Goal: Information Seeking & Learning: Learn about a topic

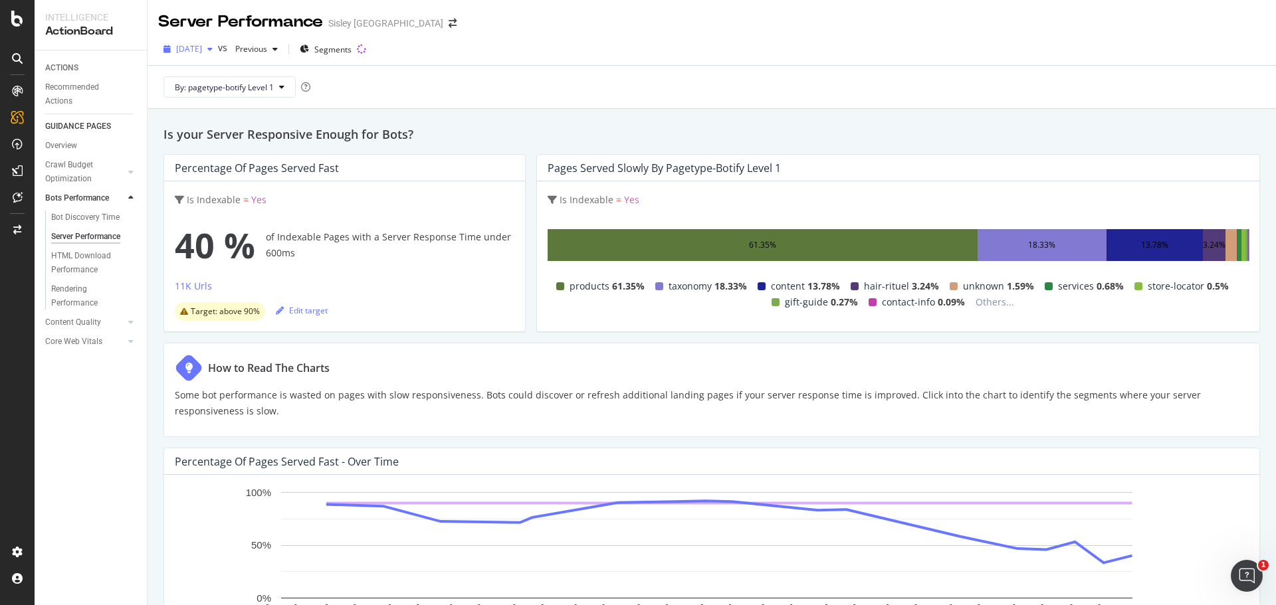
click at [215, 57] on div "[DATE]" at bounding box center [188, 49] width 60 height 20
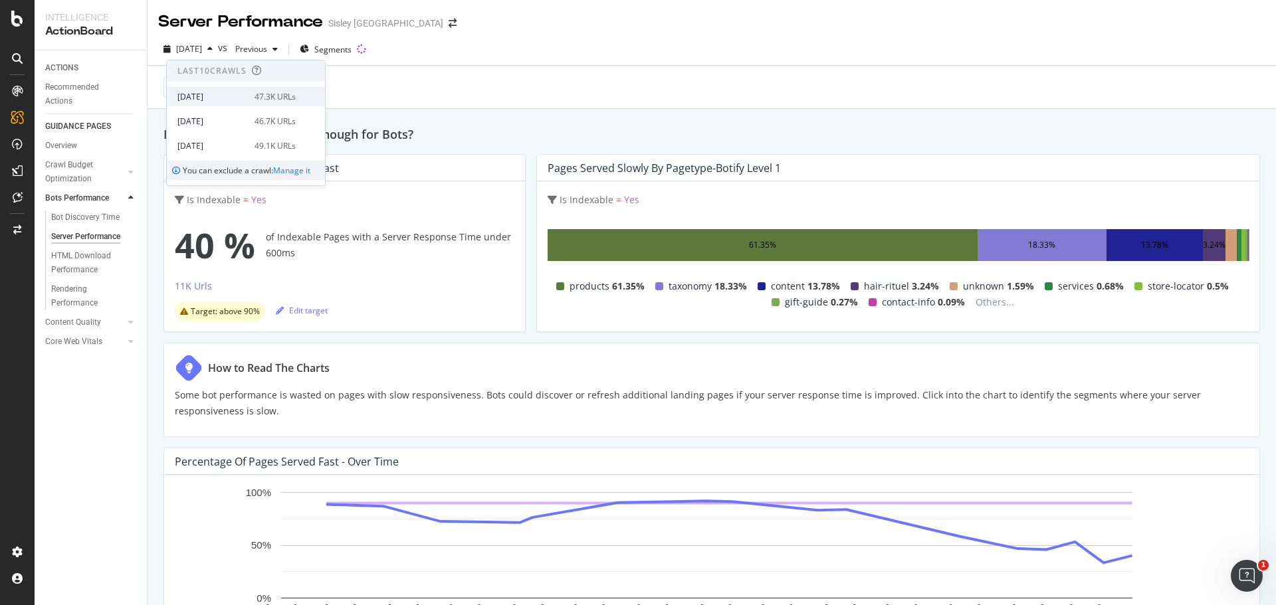
click at [245, 96] on div "2025 Sep. 22nd 47.3K URLs" at bounding box center [236, 97] width 118 height 12
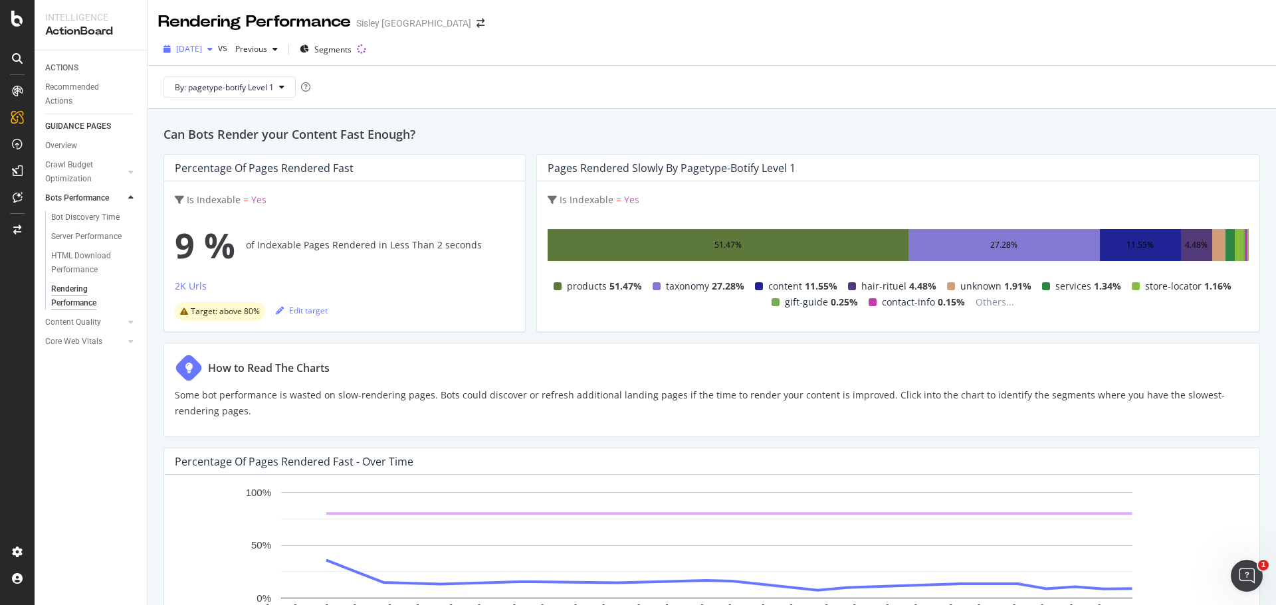
click at [202, 47] on span "[DATE]" at bounding box center [189, 48] width 26 height 11
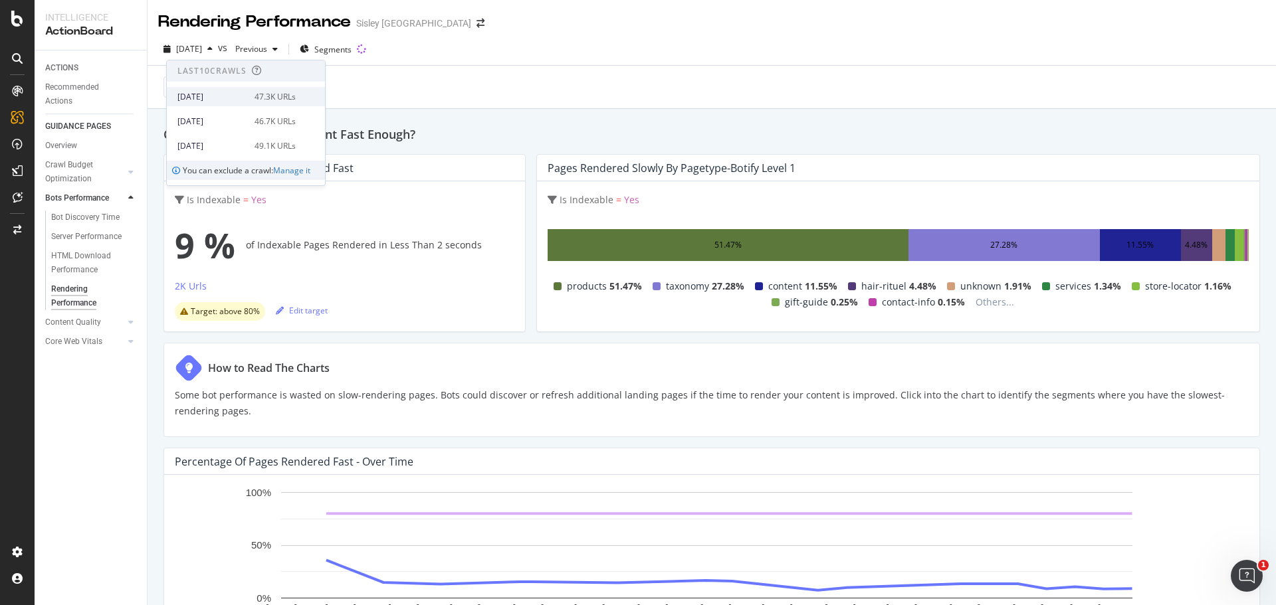
click at [213, 92] on div "[DATE]" at bounding box center [211, 97] width 69 height 12
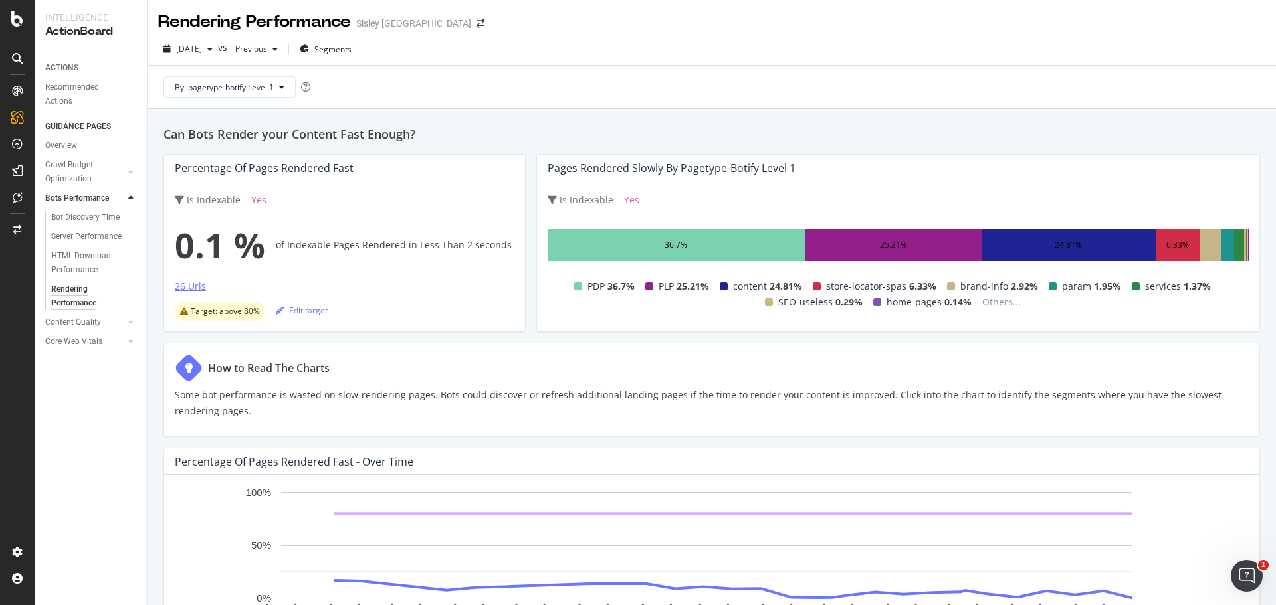
click at [201, 286] on div "26 Urls" at bounding box center [190, 286] width 31 height 13
